Goal: Transaction & Acquisition: Purchase product/service

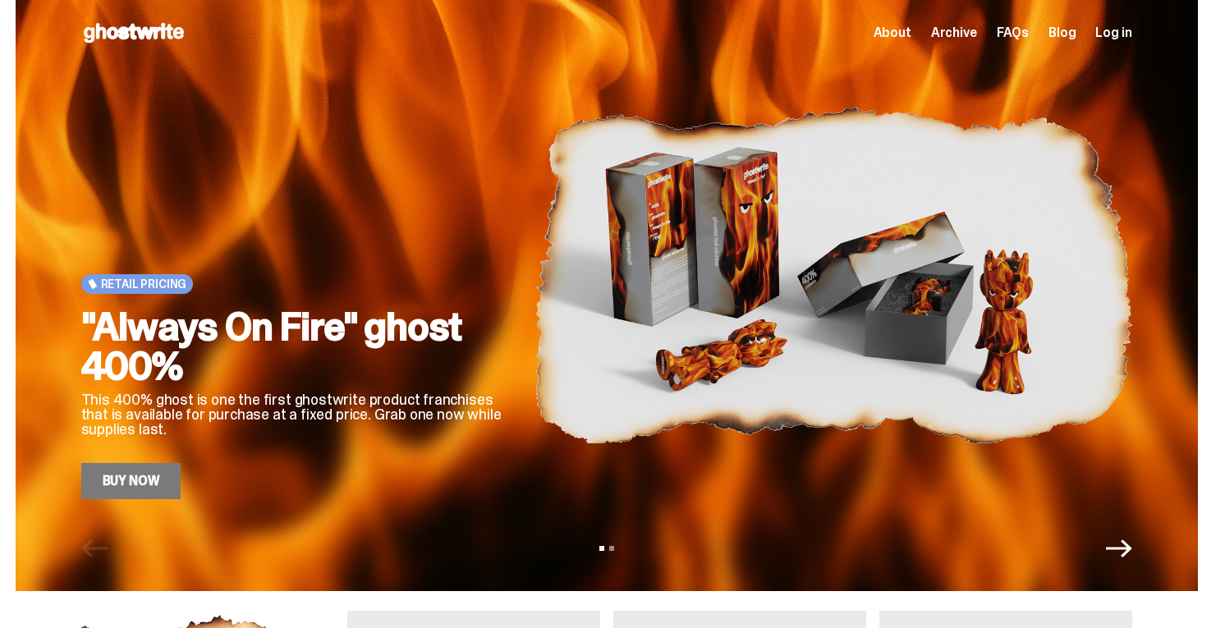
click at [1132, 547] on icon "Next" at bounding box center [1119, 548] width 26 height 18
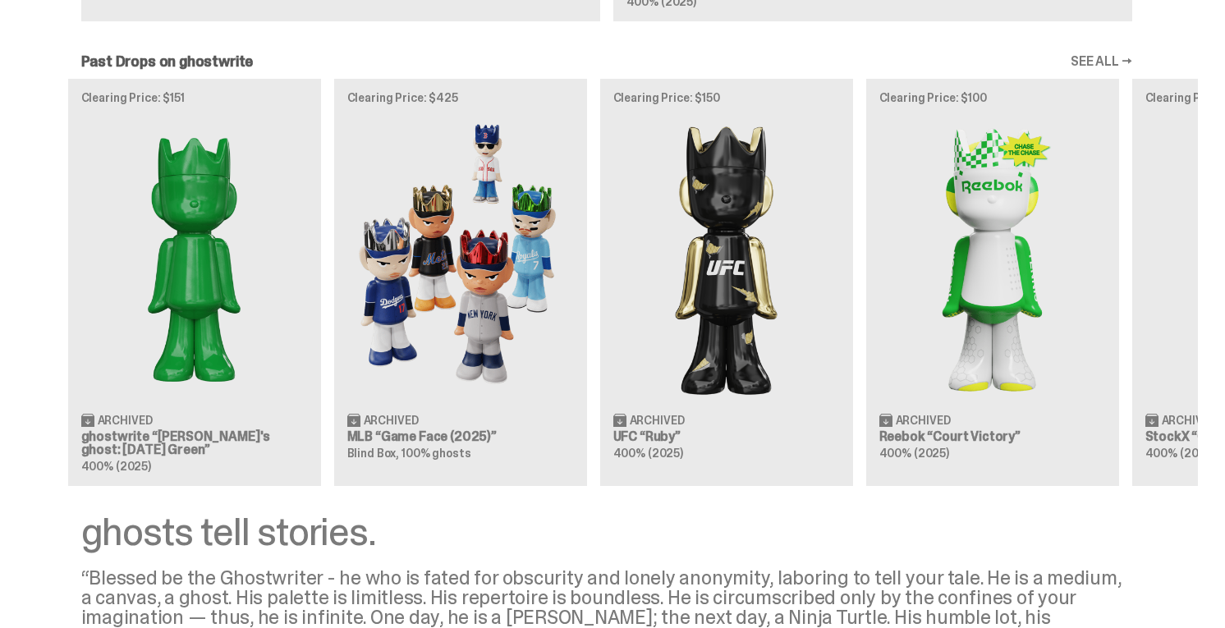
scroll to position [0, 10]
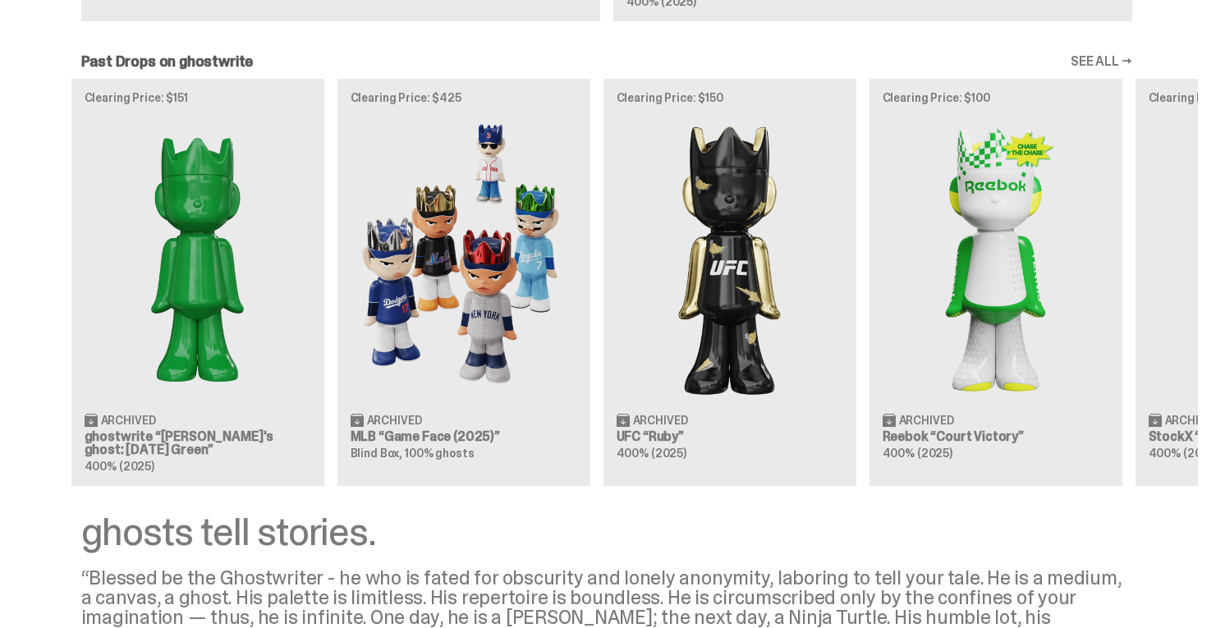
click at [1063, 271] on div "Clearing Price: $151 Archived ghostwrite “[PERSON_NAME]'s ghost: [DATE] Green” …" at bounding box center [607, 282] width 1182 height 407
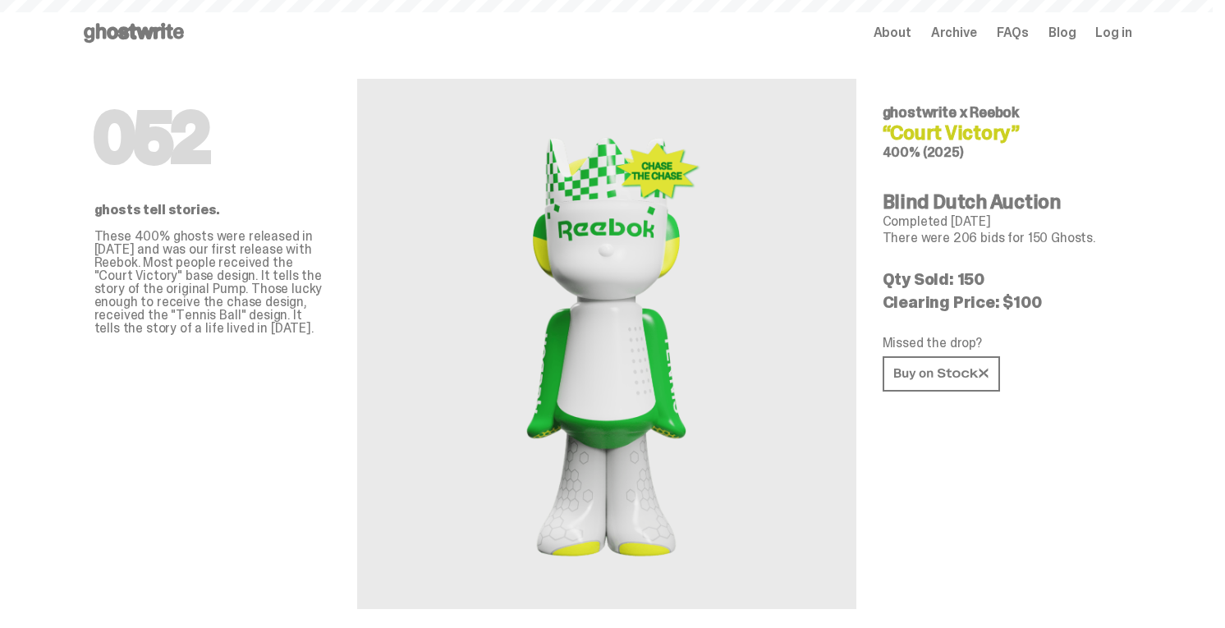
scroll to position [1361, 0]
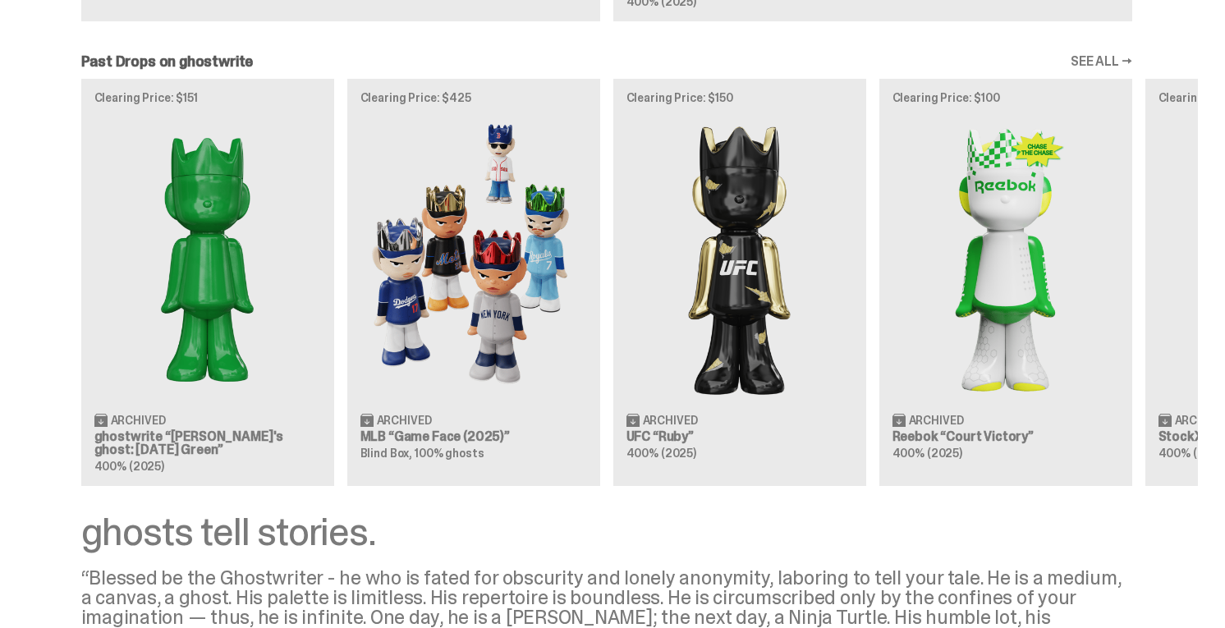
click at [716, 292] on div "Clearing Price: $151 Archived ghostwrite “[PERSON_NAME]'s ghost: [DATE] Green” …" at bounding box center [607, 282] width 1182 height 407
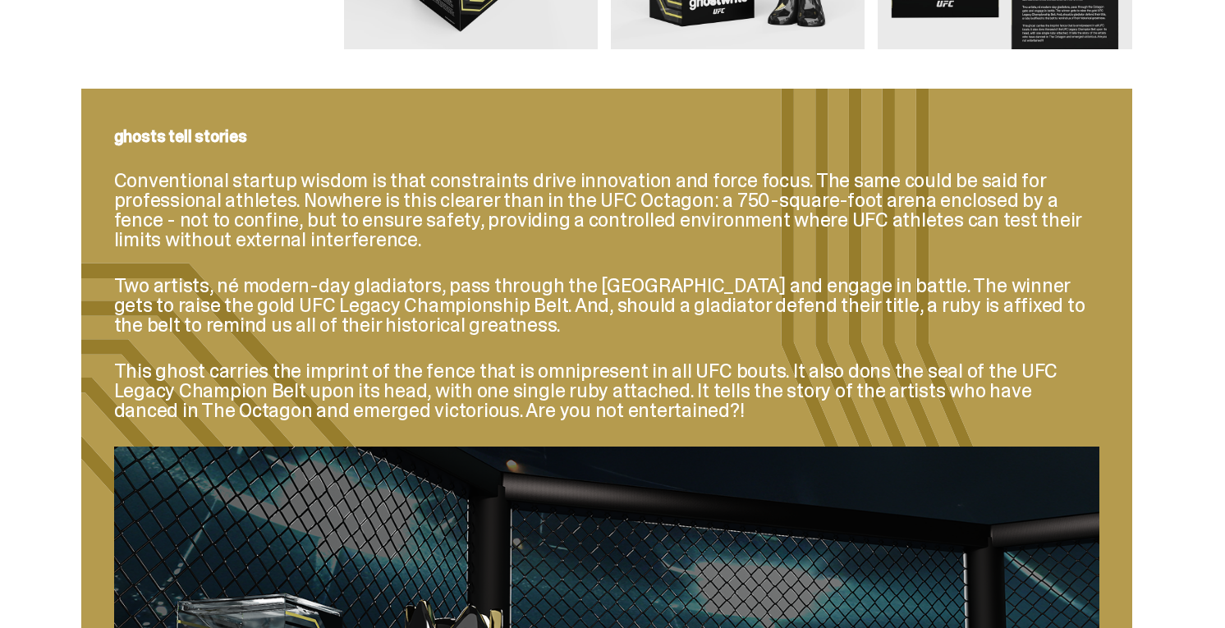
scroll to position [1443, 0]
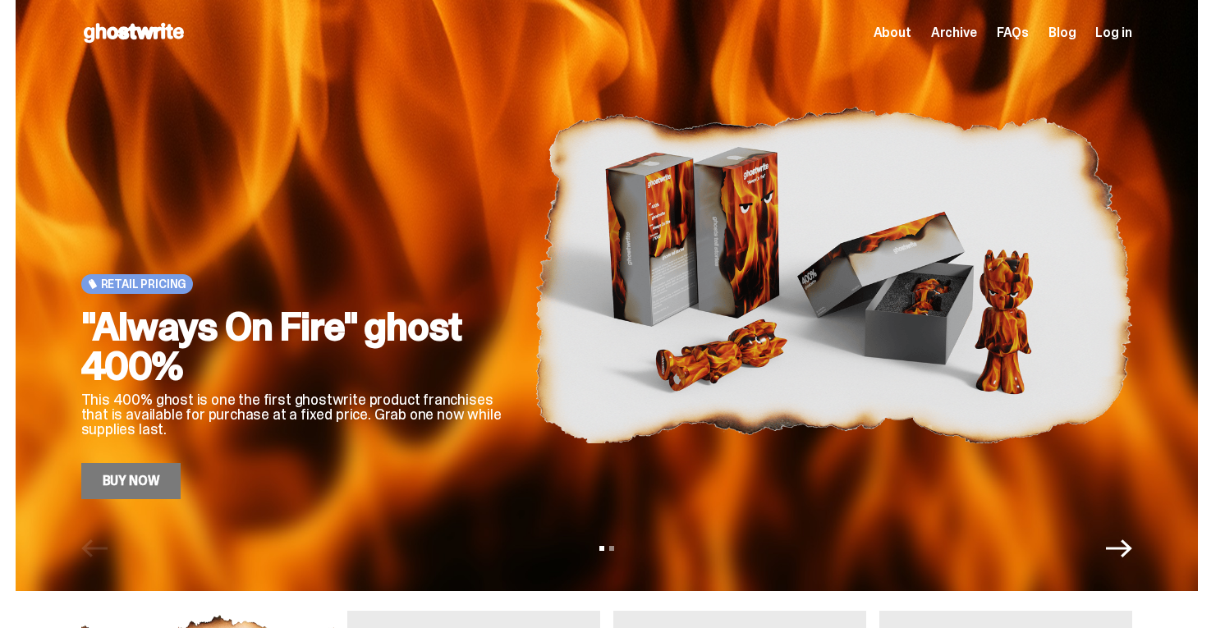
click at [977, 32] on span "Archive" at bounding box center [954, 32] width 46 height 13
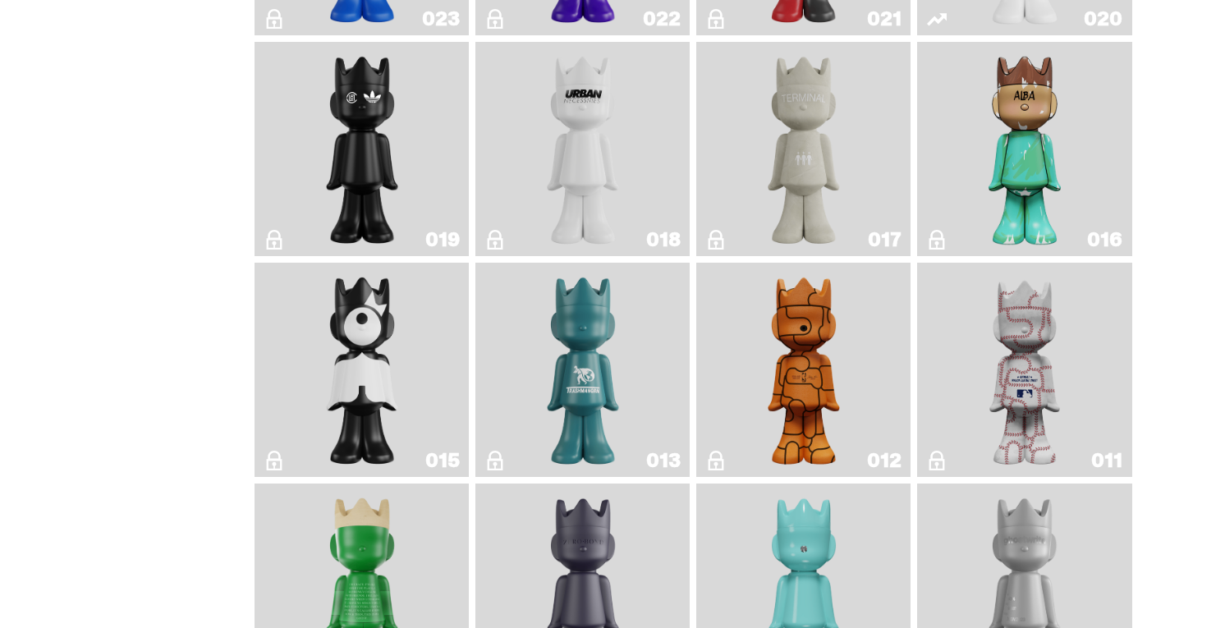
scroll to position [2312, 0]
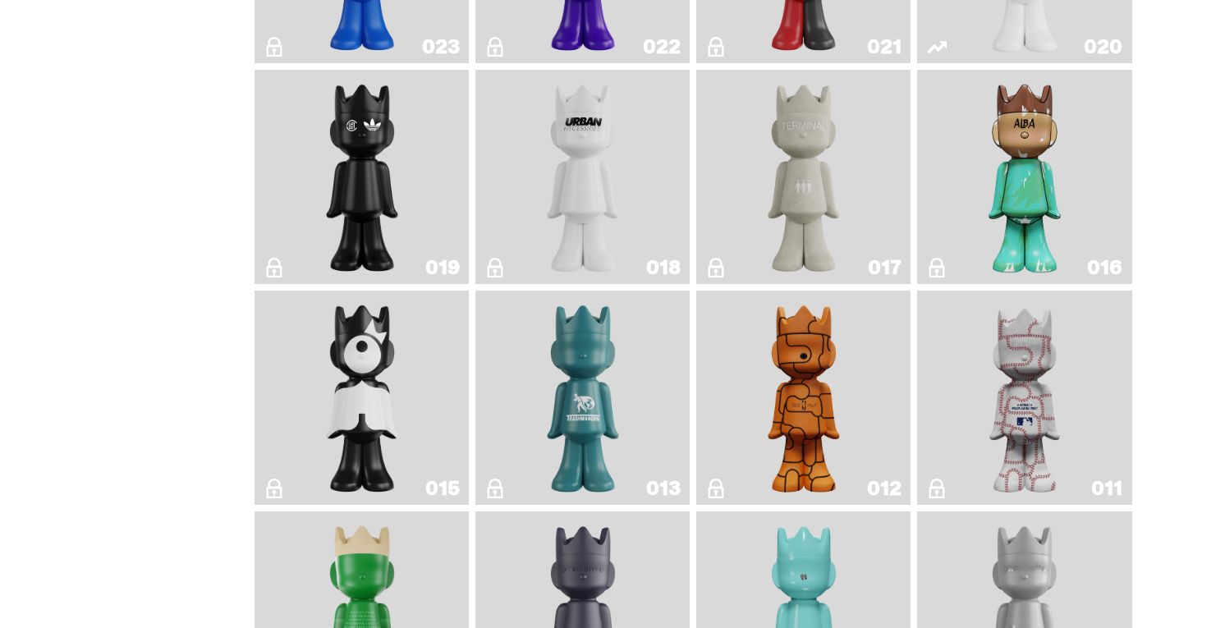
click at [1048, 196] on img "ALBA" at bounding box center [1024, 176] width 87 height 201
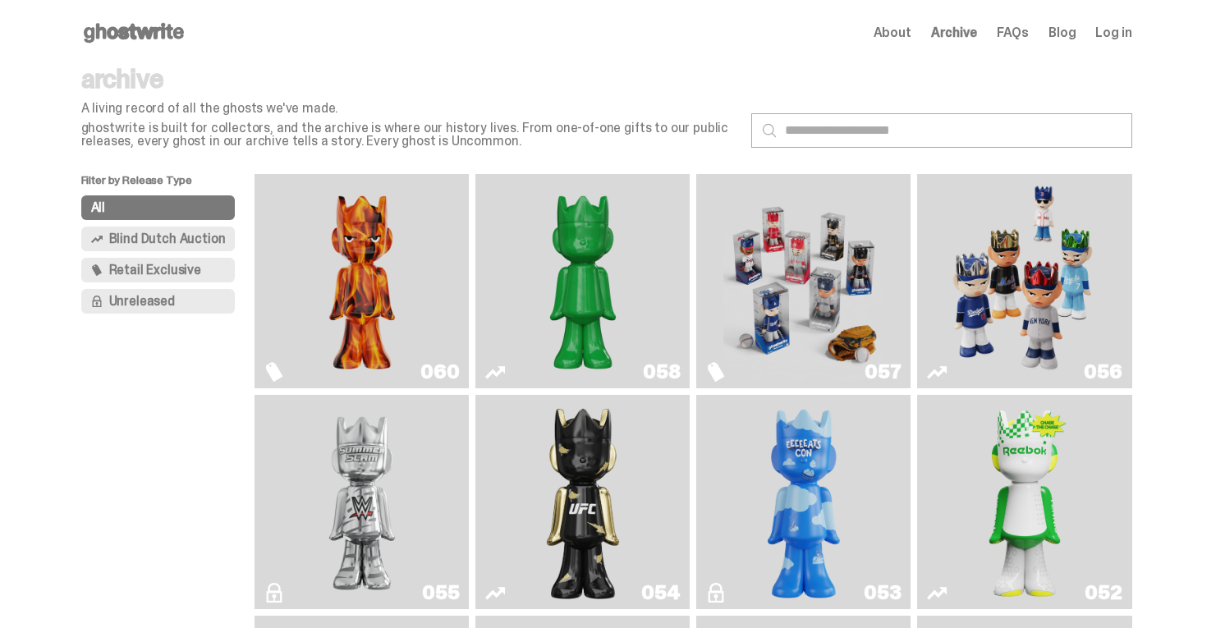
click at [790, 271] on img "Game Face (2025)" at bounding box center [803, 281] width 161 height 201
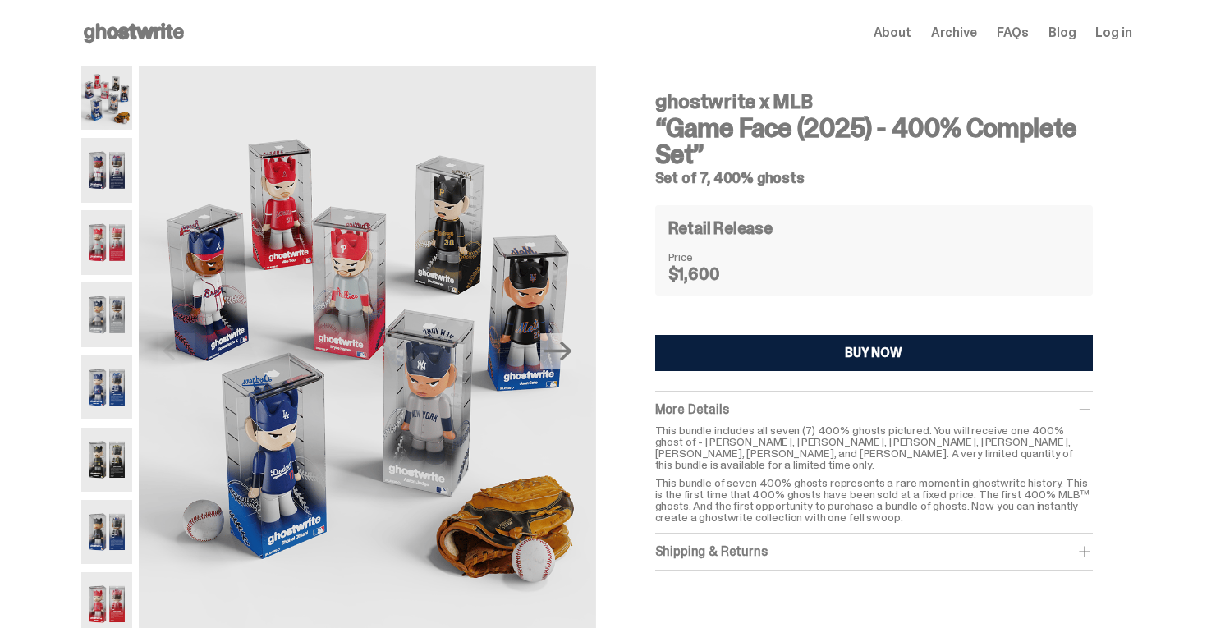
click at [1028, 33] on span "FAQs" at bounding box center [1012, 32] width 32 height 13
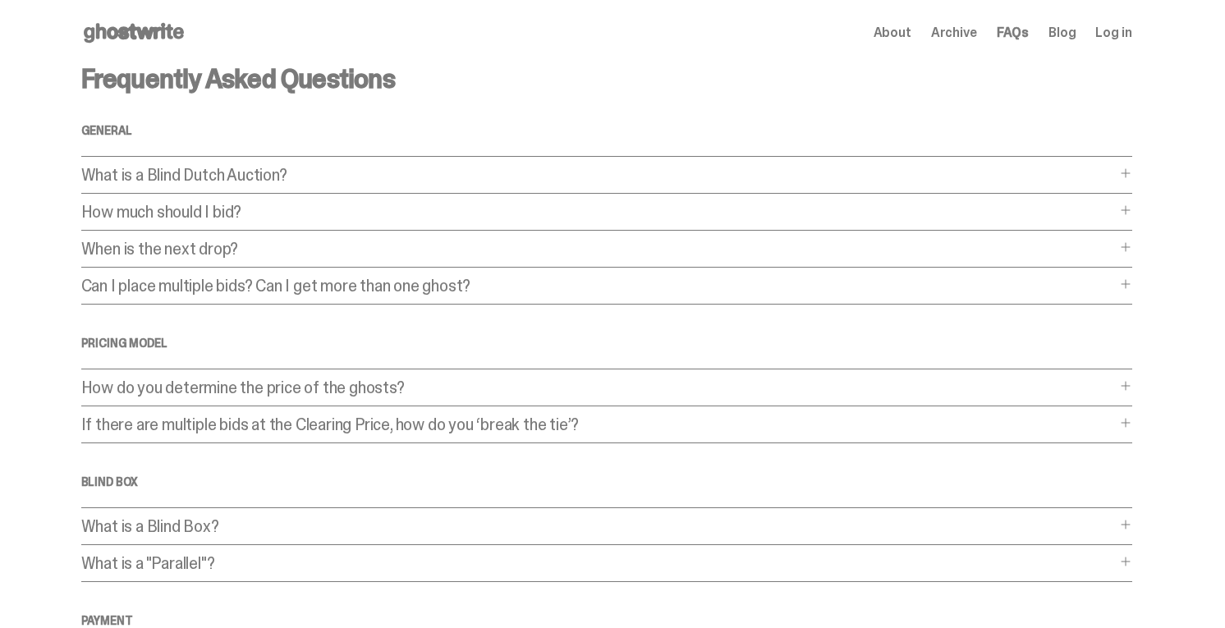
click at [902, 35] on span "About" at bounding box center [892, 32] width 38 height 13
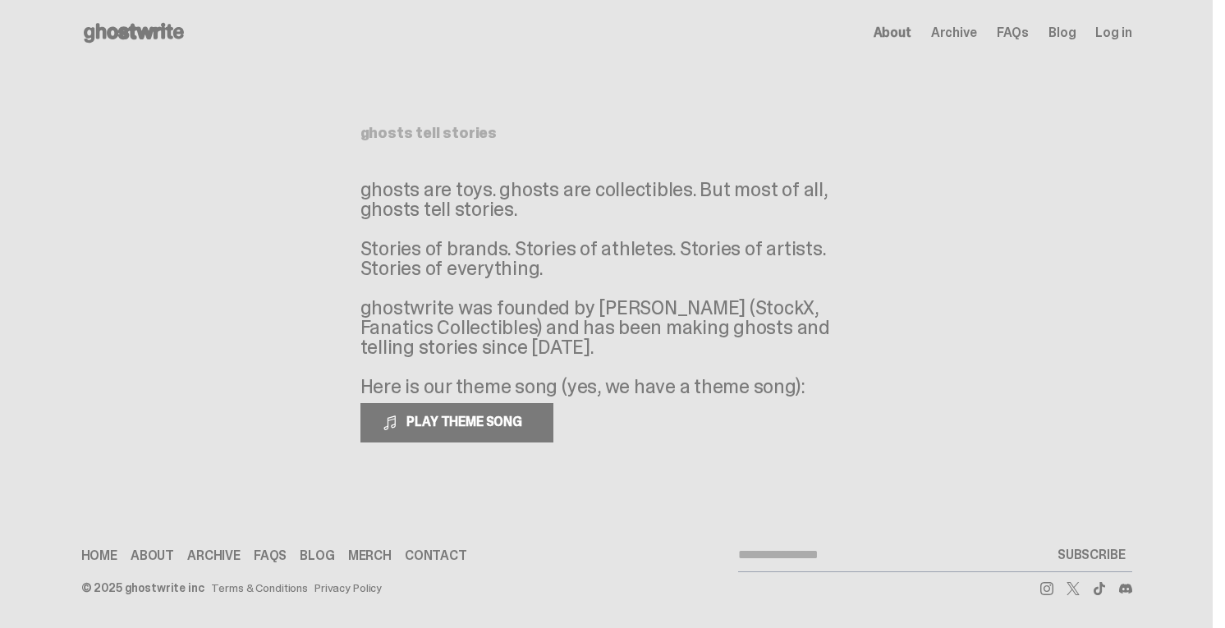
click at [970, 31] on span "Archive" at bounding box center [954, 32] width 46 height 13
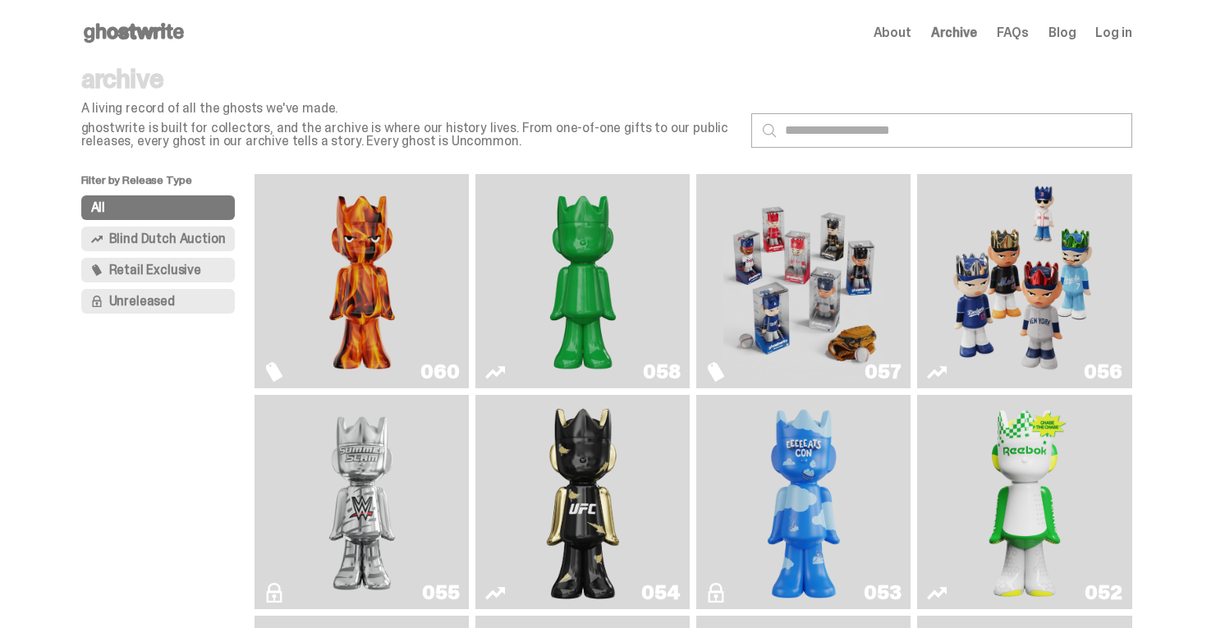
click at [187, 296] on button "Unreleased" at bounding box center [158, 301] width 154 height 25
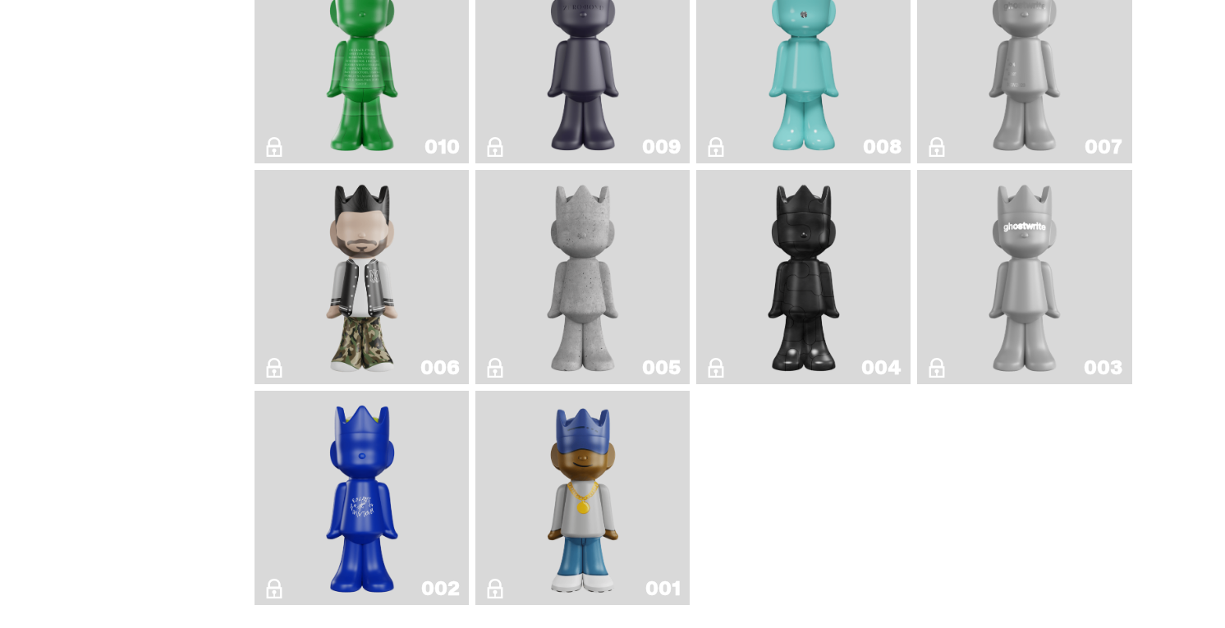
scroll to position [1885, 0]
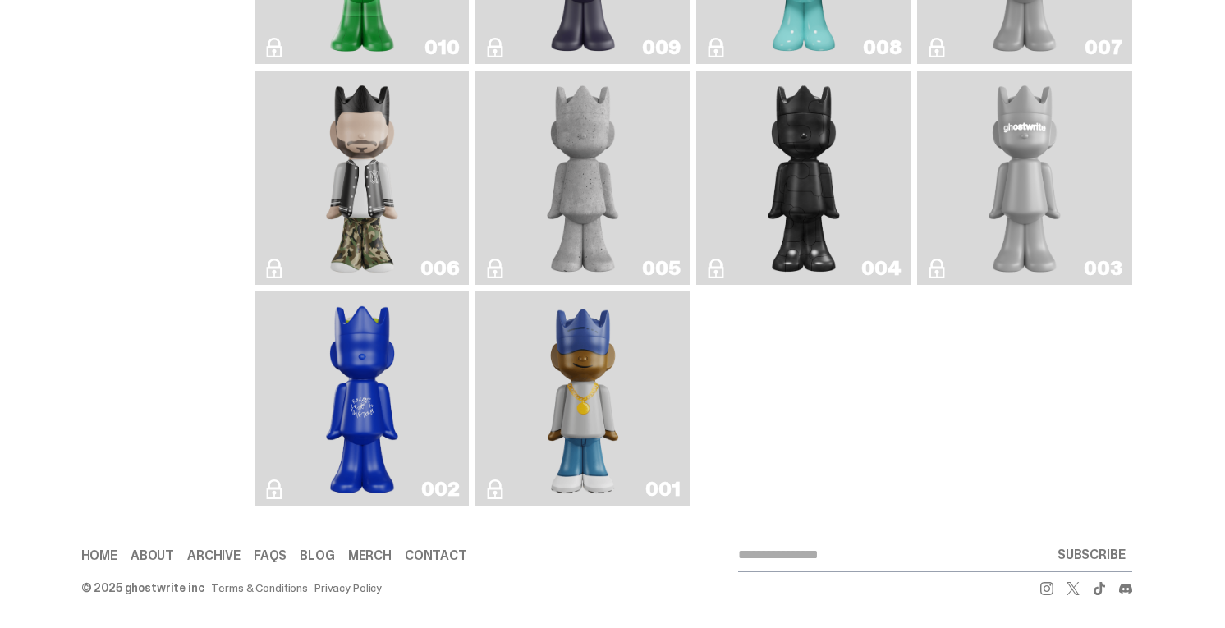
click at [369, 160] on img "Amiri" at bounding box center [361, 177] width 87 height 201
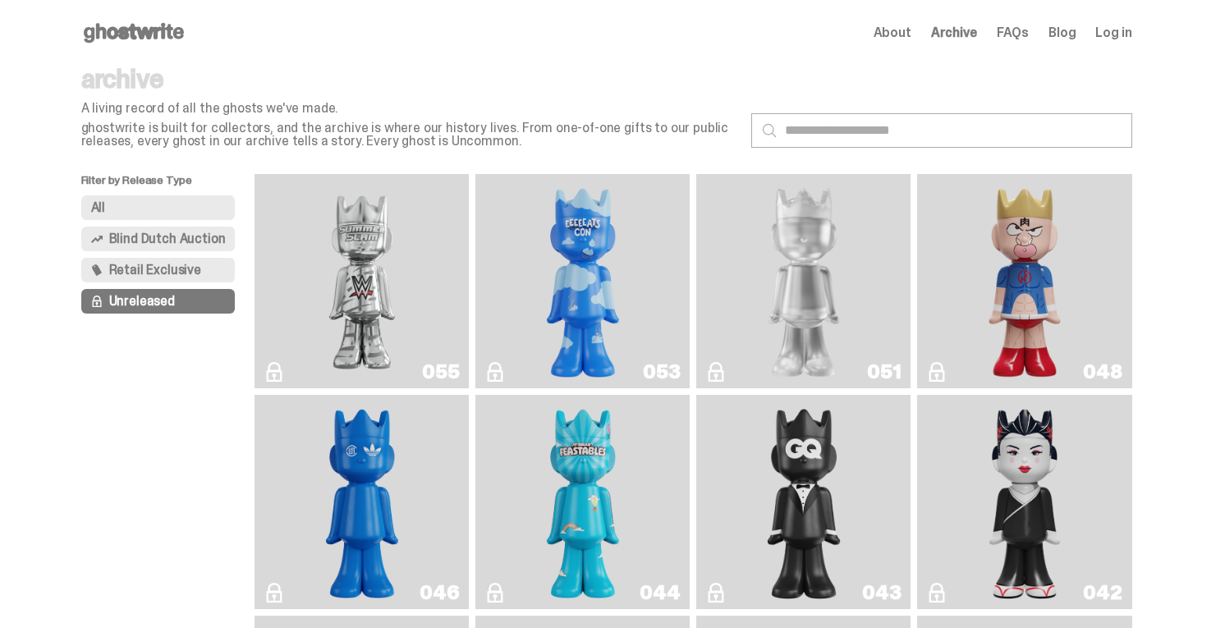
click at [197, 273] on span "Retail Exclusive" at bounding box center [155, 269] width 92 height 13
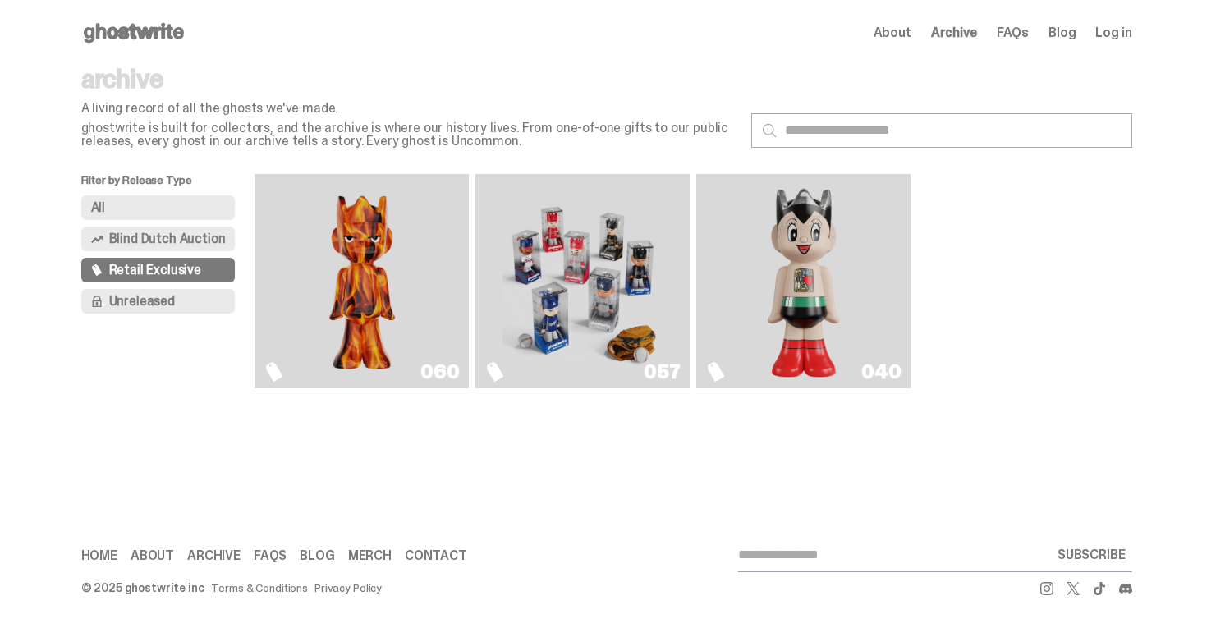
click at [837, 300] on img "Astro Boy (Heart)" at bounding box center [803, 281] width 87 height 201
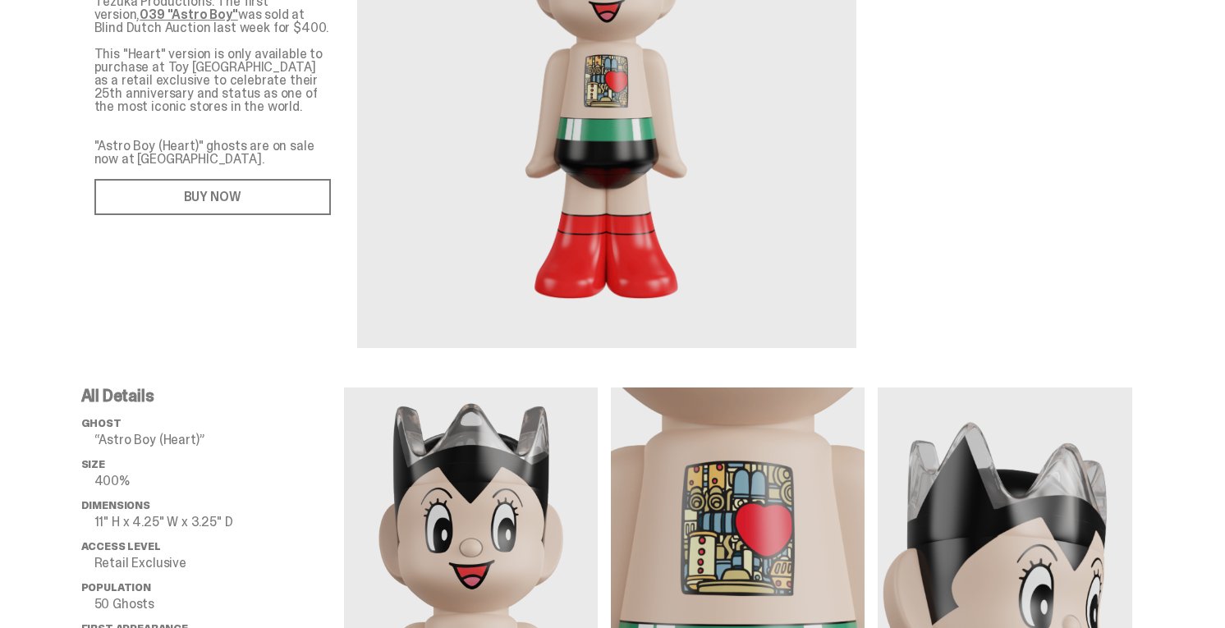
scroll to position [229, 0]
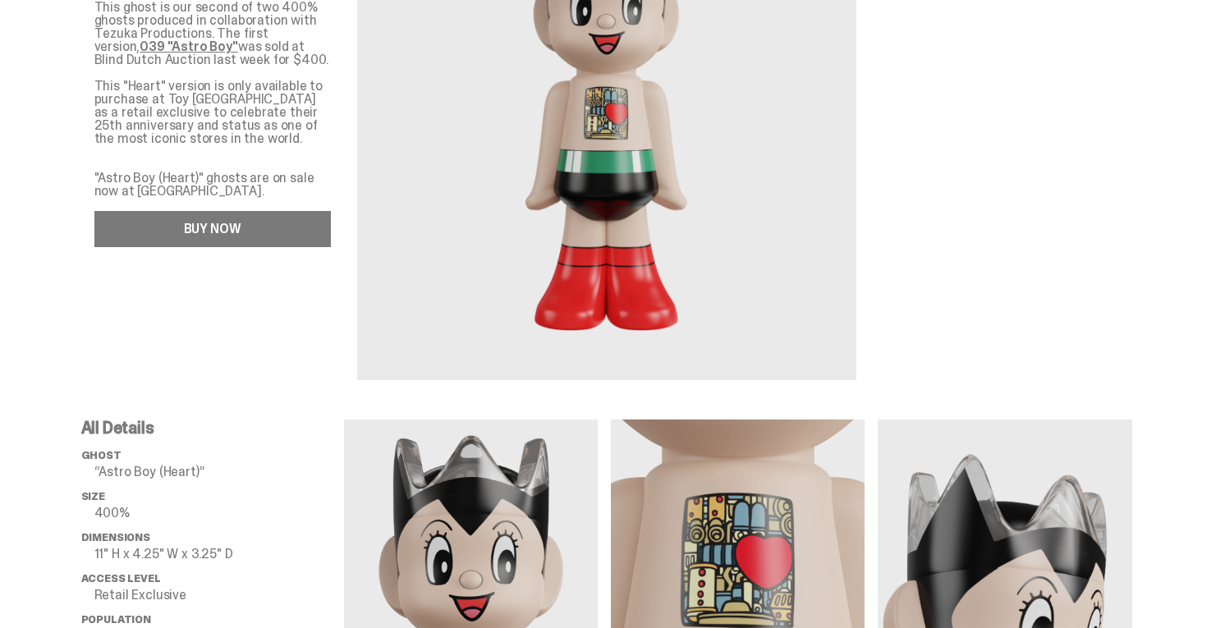
click at [249, 220] on link "BUY NOW" at bounding box center [212, 229] width 236 height 36
